Goal: Task Accomplishment & Management: Manage account settings

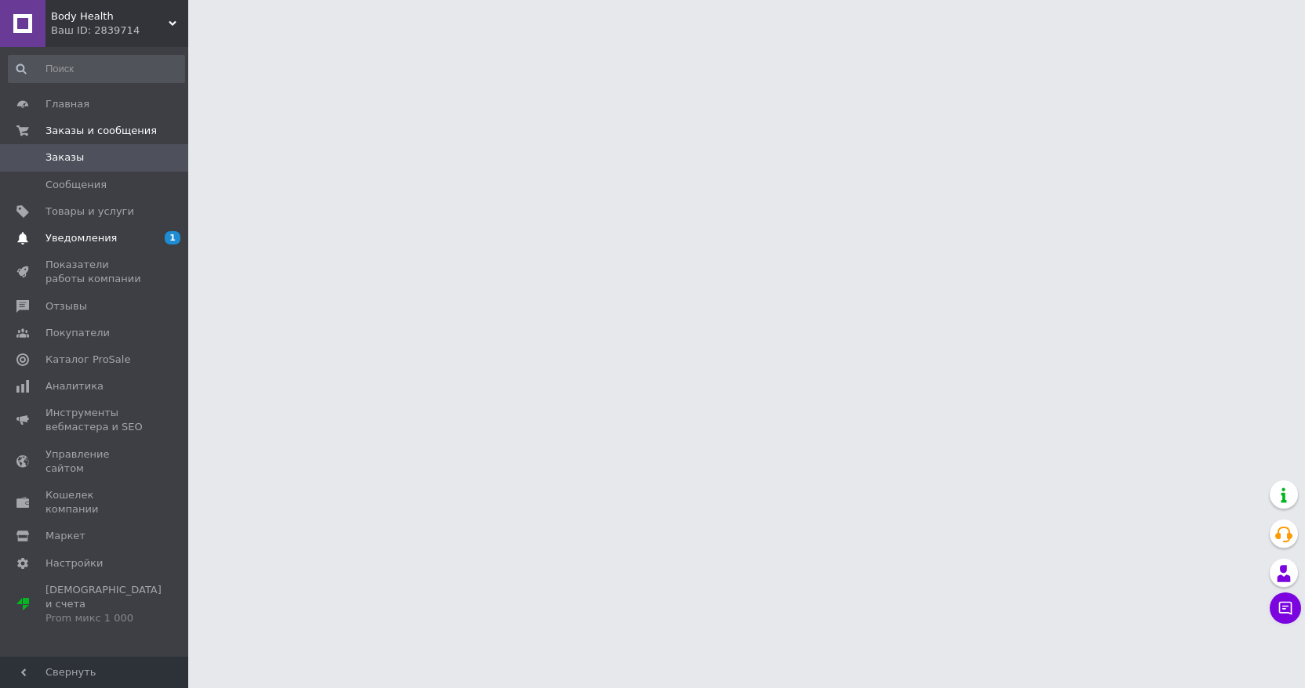
click at [114, 249] on link "Уведомления 1 0" at bounding box center [96, 238] width 193 height 27
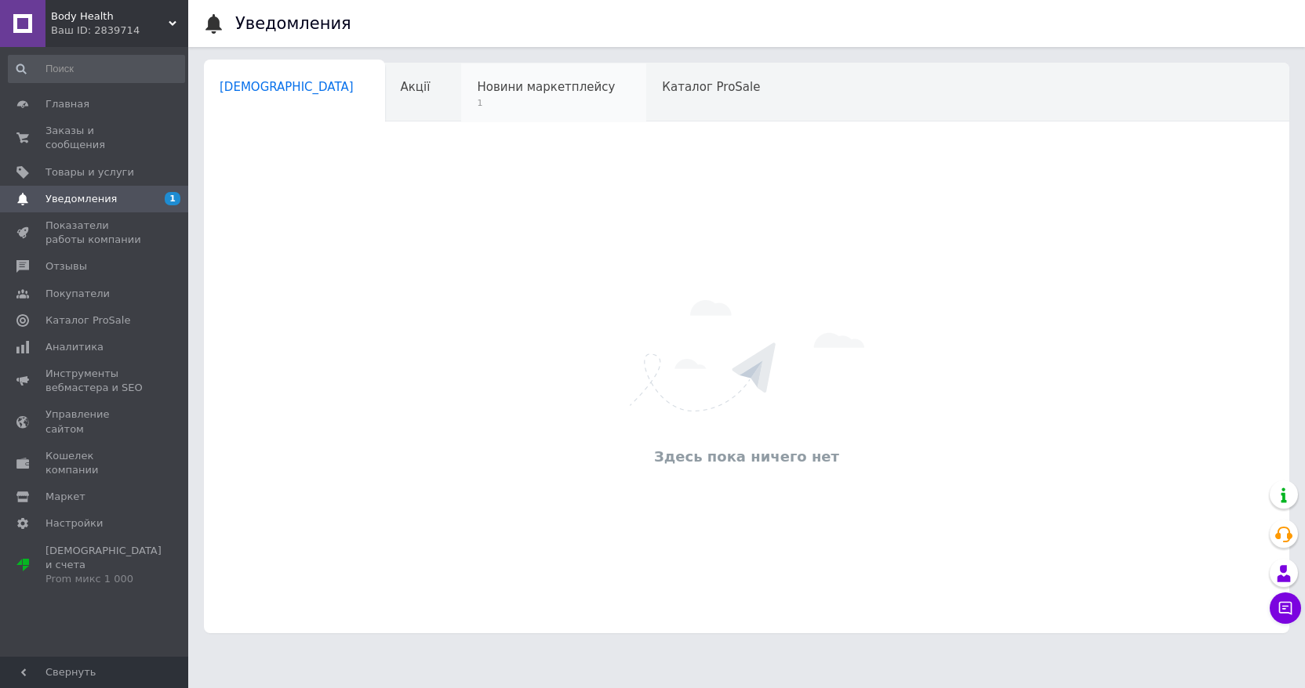
click at [477, 100] on span "1" at bounding box center [546, 103] width 138 height 12
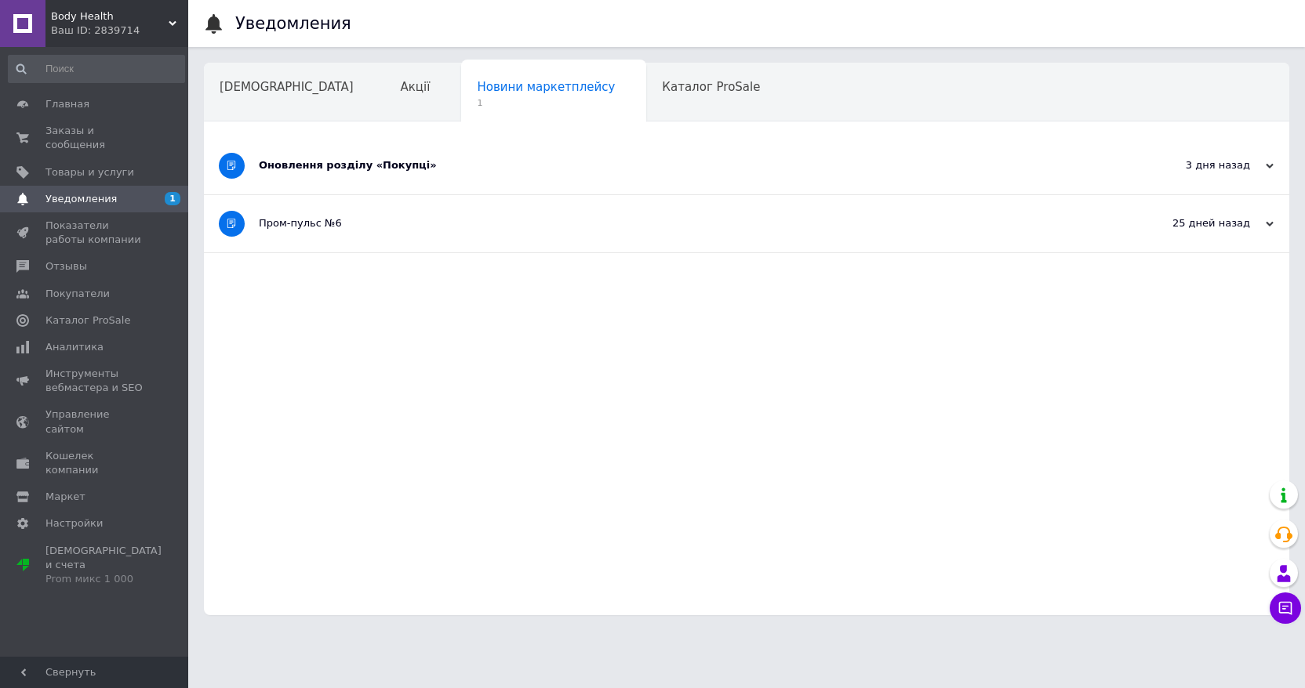
click at [372, 163] on div "Оновлення розділу «Покупці»" at bounding box center [688, 165] width 858 height 14
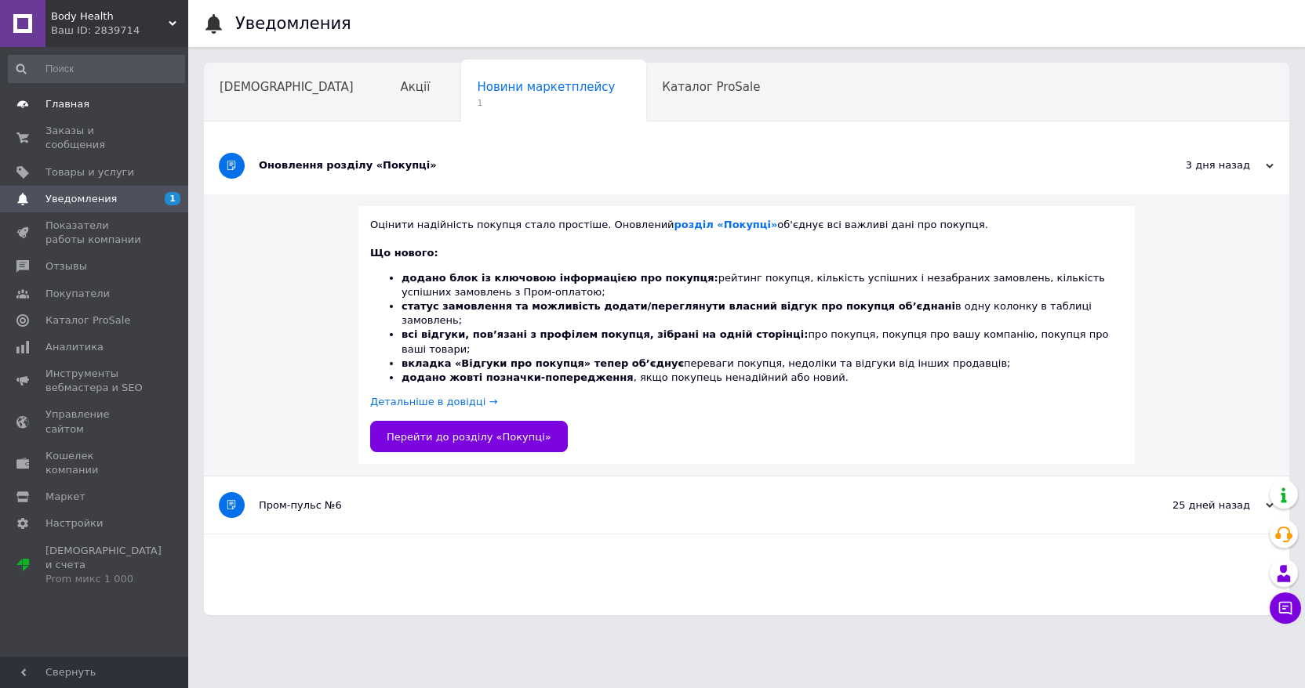
click at [114, 96] on link "Главная" at bounding box center [96, 104] width 193 height 27
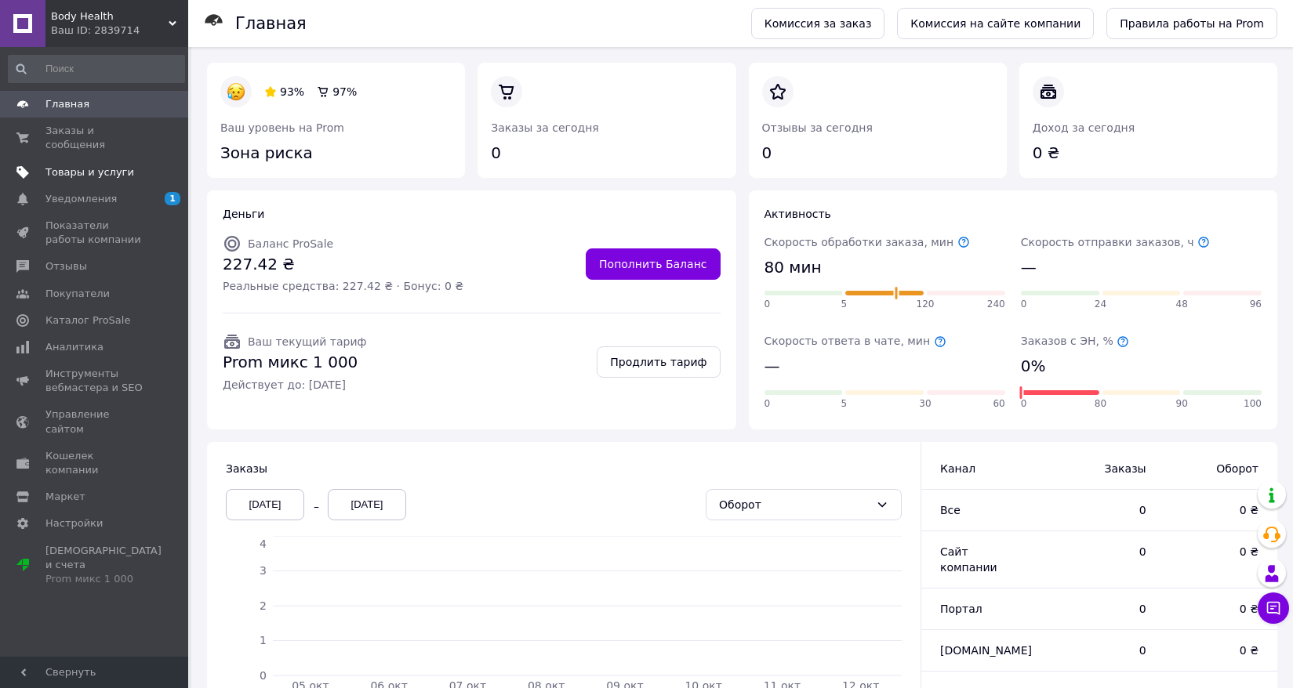
click at [92, 165] on span "Товары и услуги" at bounding box center [89, 172] width 89 height 14
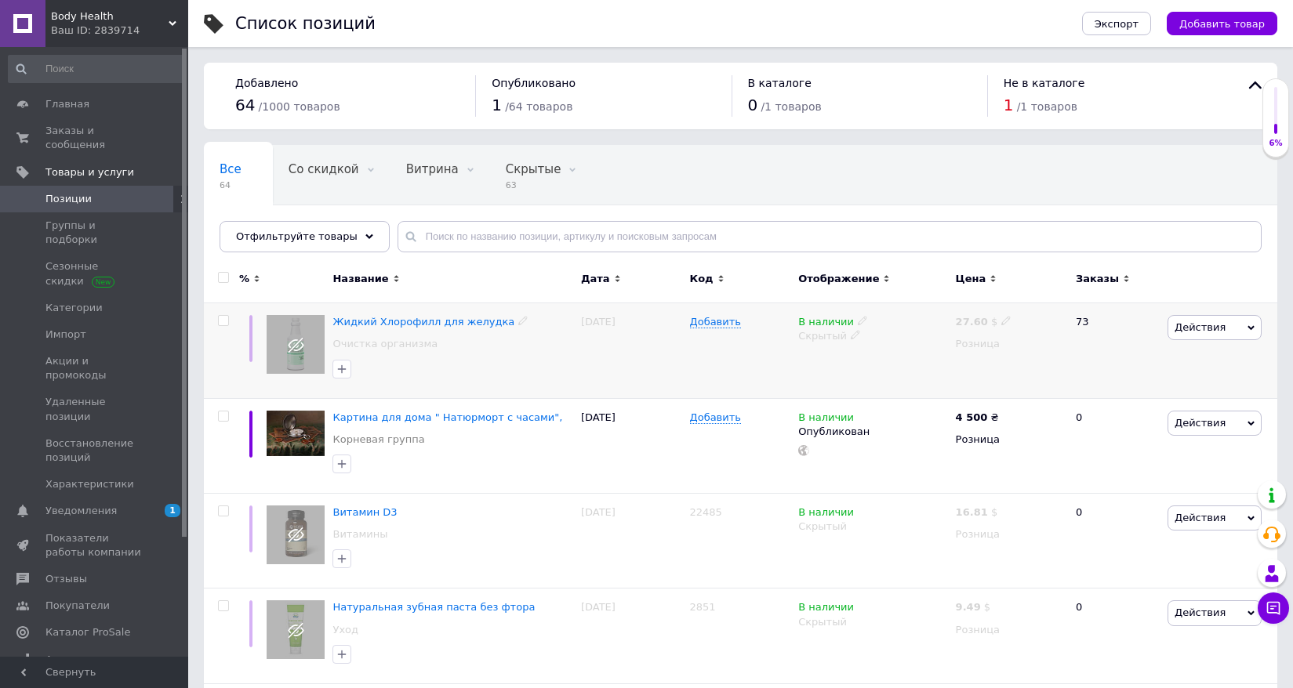
click at [1248, 332] on icon at bounding box center [1250, 328] width 7 height 7
click at [1192, 327] on span "Действия" at bounding box center [1199, 327] width 51 height 12
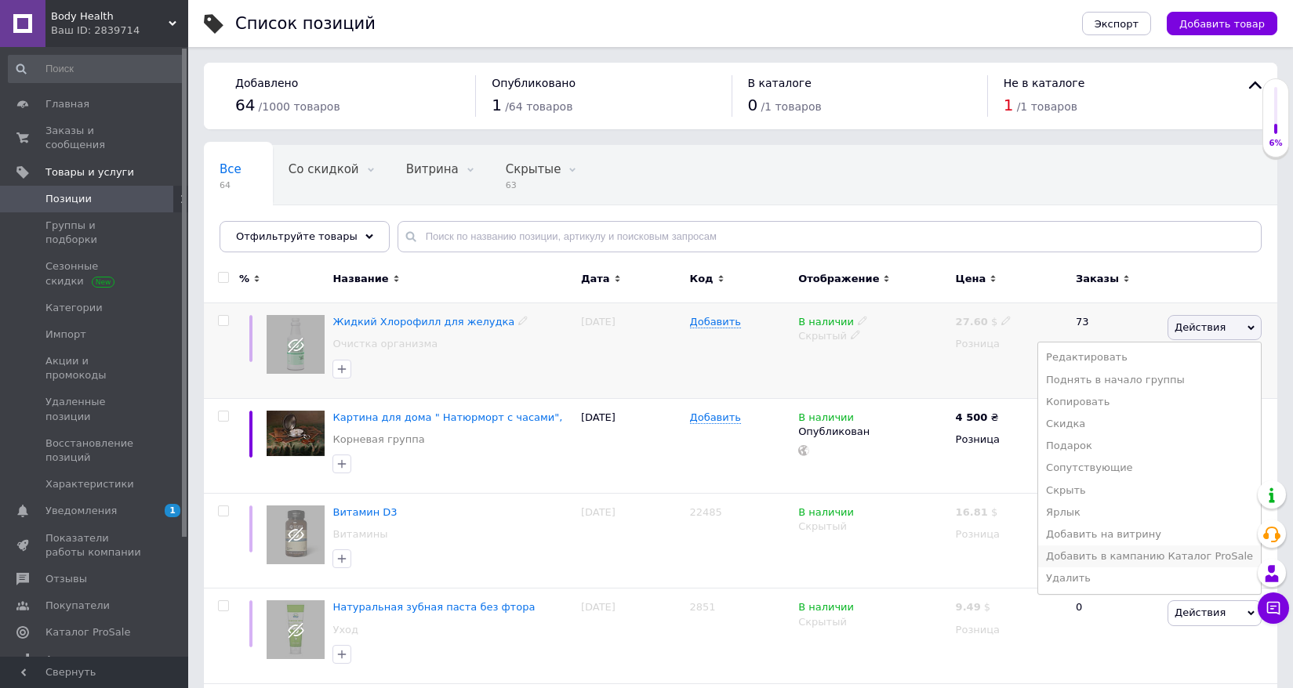
click at [1184, 558] on li "Добавить в кампанию Каталог ProSale" at bounding box center [1149, 557] width 223 height 22
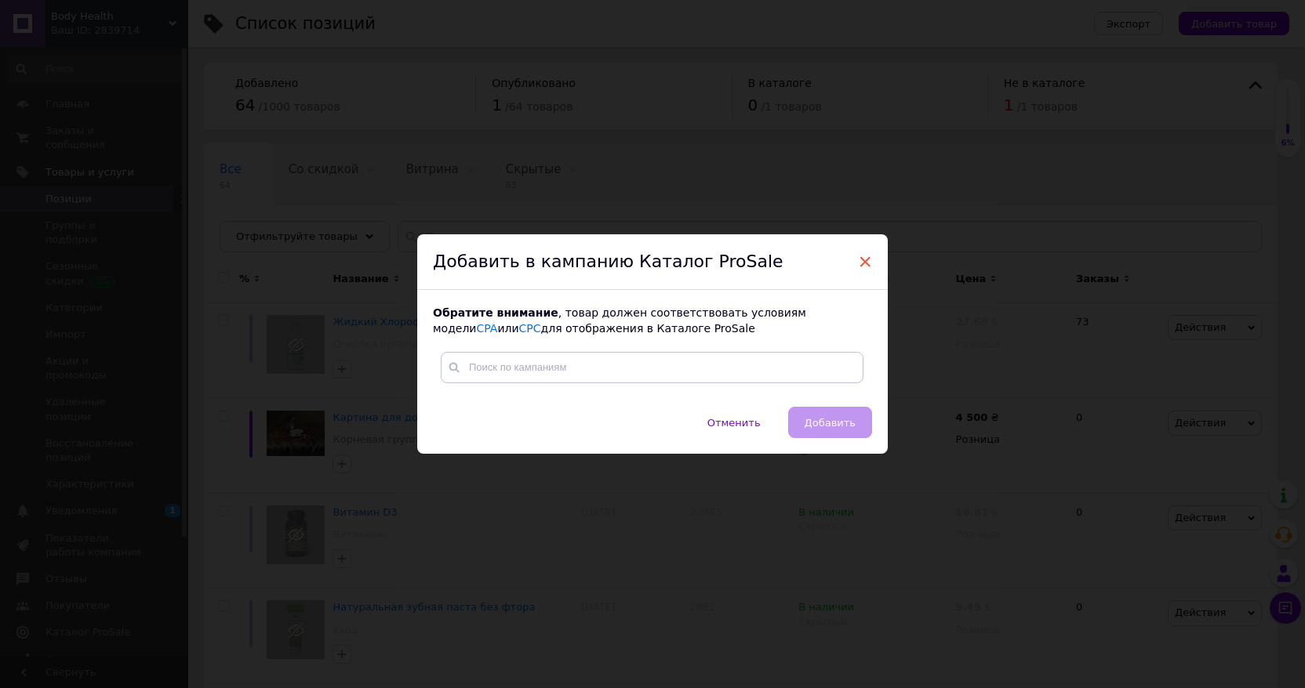
click at [859, 257] on span "×" at bounding box center [865, 262] width 14 height 27
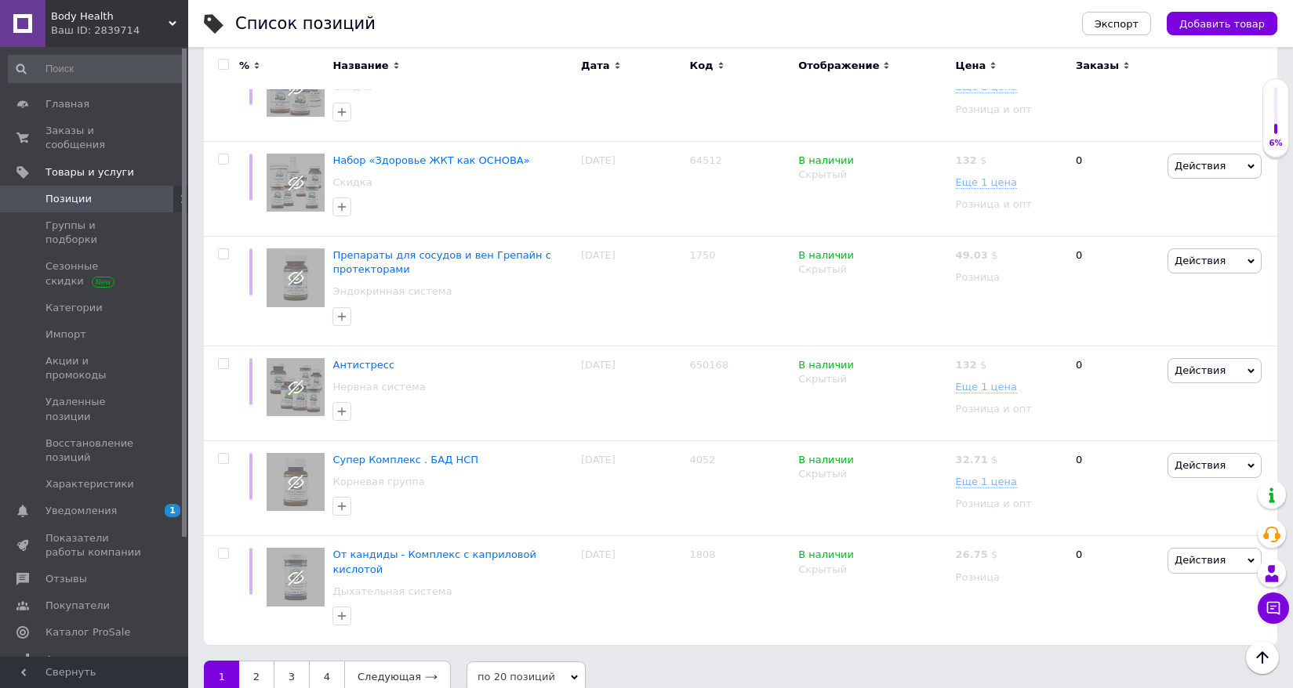
scroll to position [1653, 0]
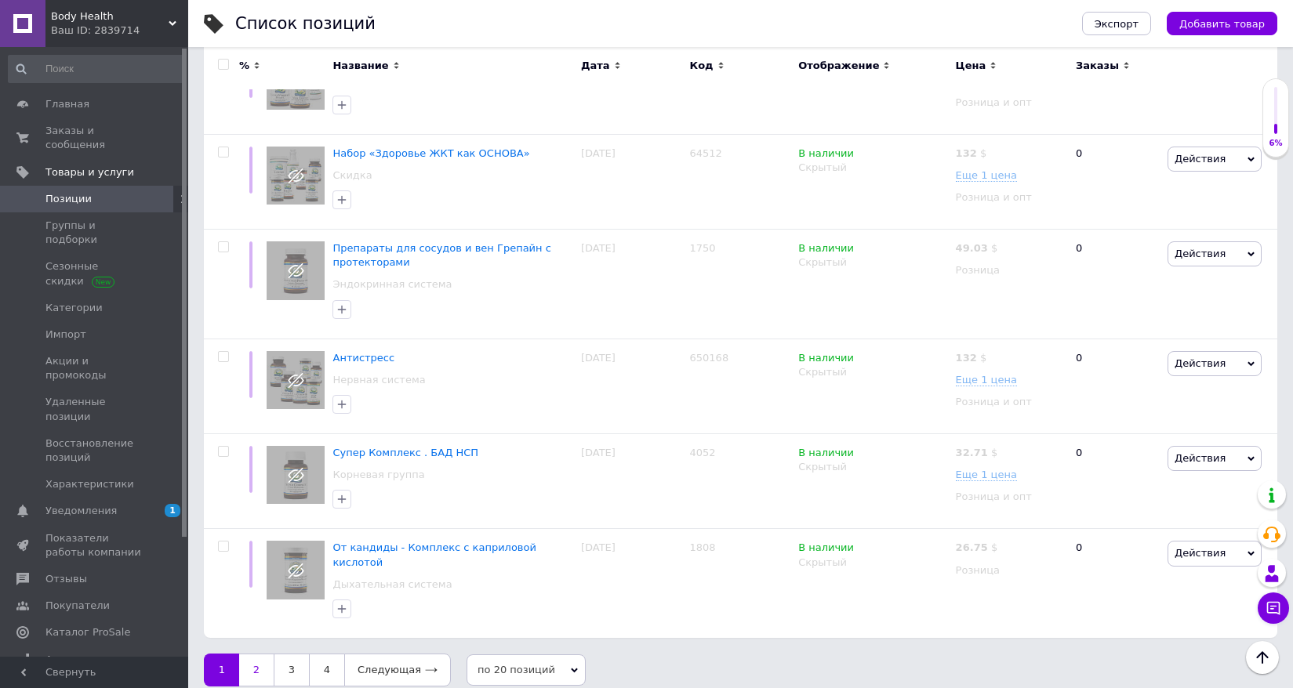
click at [255, 655] on link "2" at bounding box center [256, 670] width 34 height 33
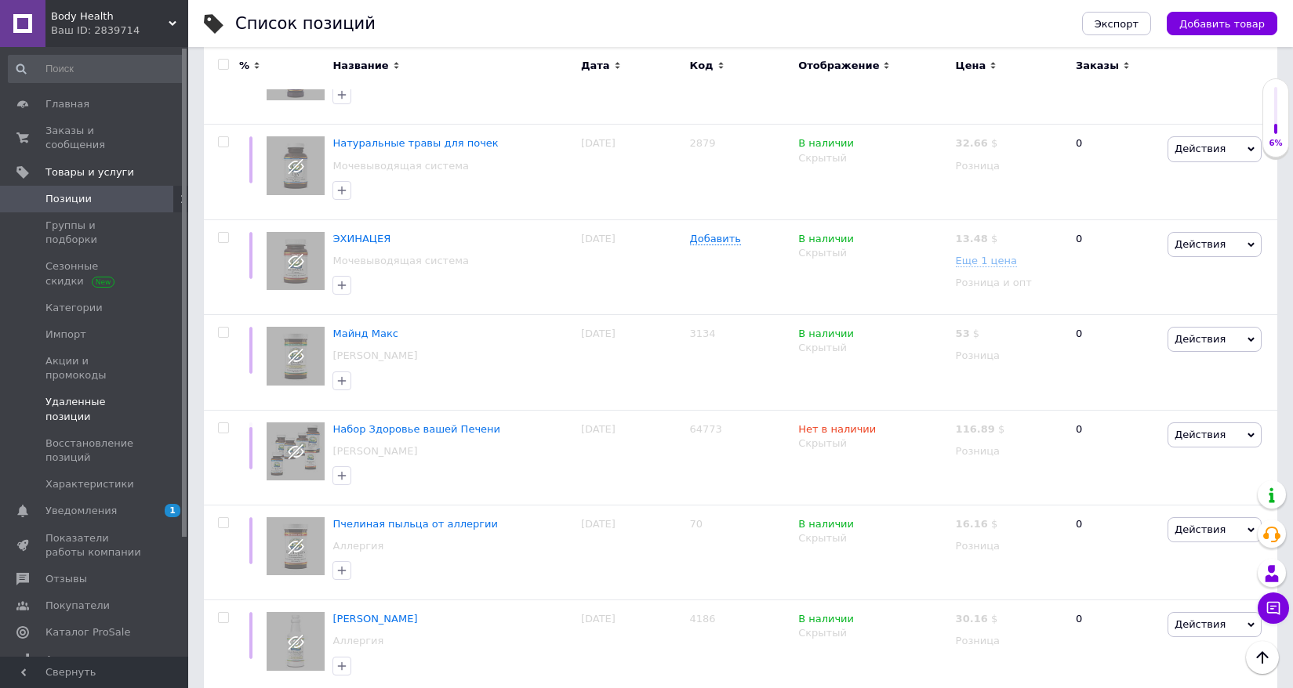
click at [80, 395] on span "Удаленные позиции" at bounding box center [95, 409] width 100 height 28
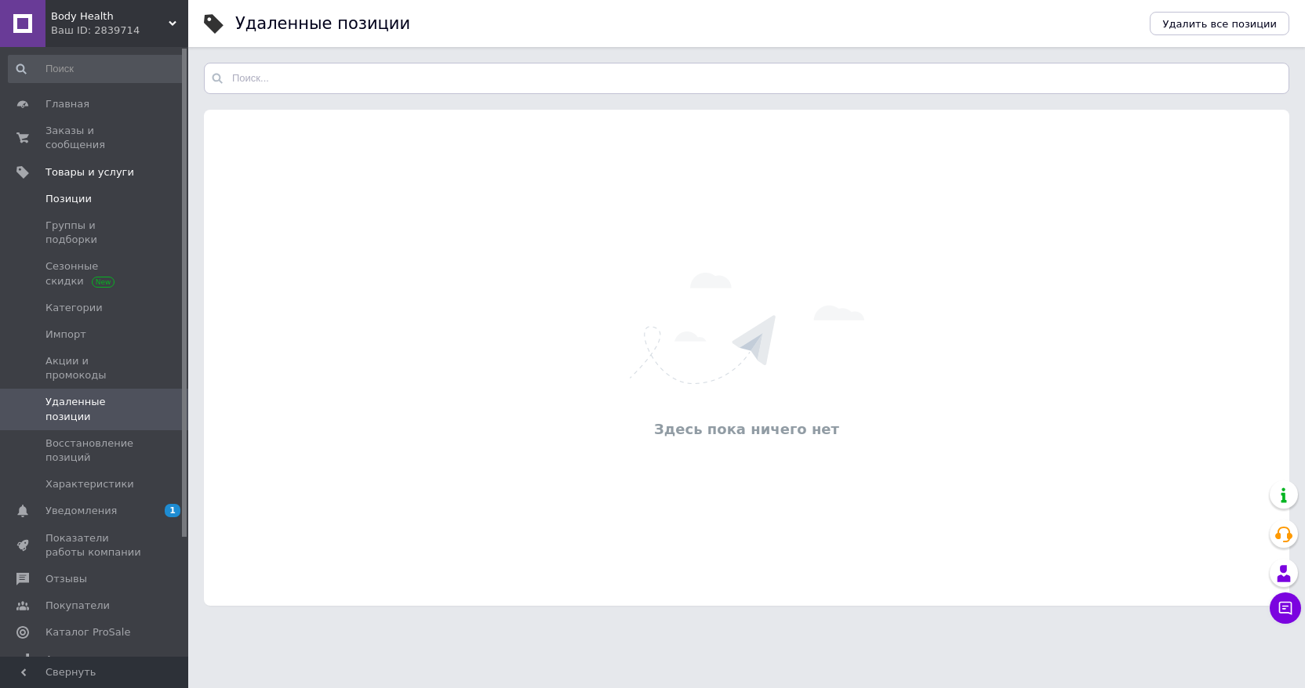
click at [89, 192] on span "Позиции" at bounding box center [95, 199] width 100 height 14
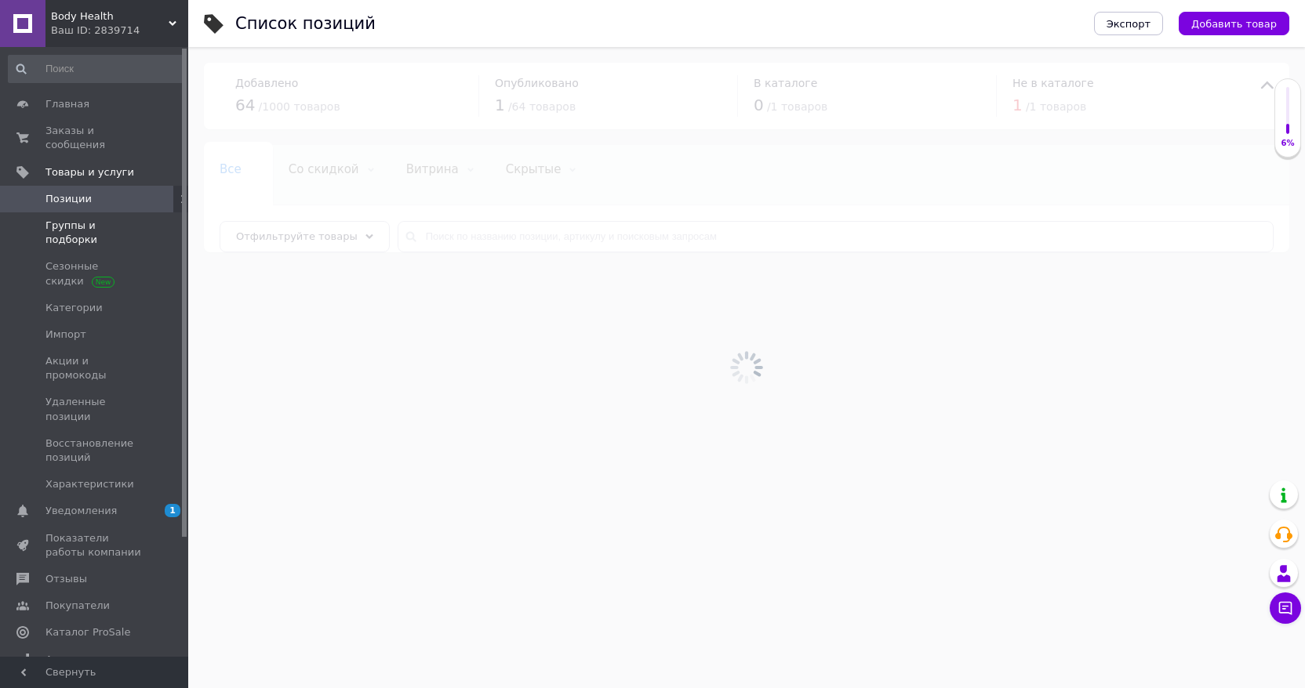
click at [113, 219] on span "Группы и подборки" at bounding box center [95, 233] width 100 height 28
